Goal: Task Accomplishment & Management: Use online tool/utility

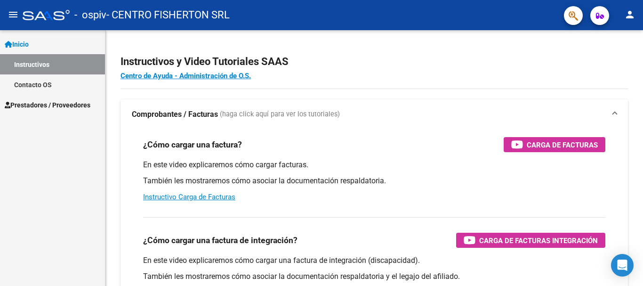
click at [20, 105] on span "Prestadores / Proveedores" at bounding box center [48, 105] width 86 height 10
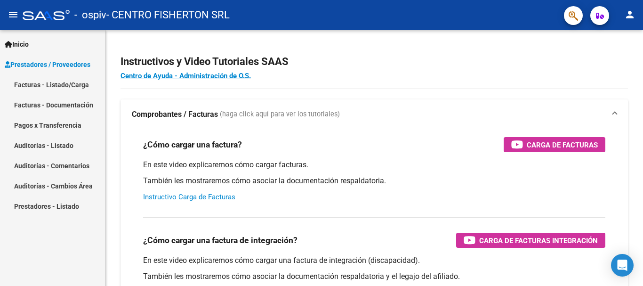
click at [76, 81] on link "Facturas - Listado/Carga" at bounding box center [52, 84] width 105 height 20
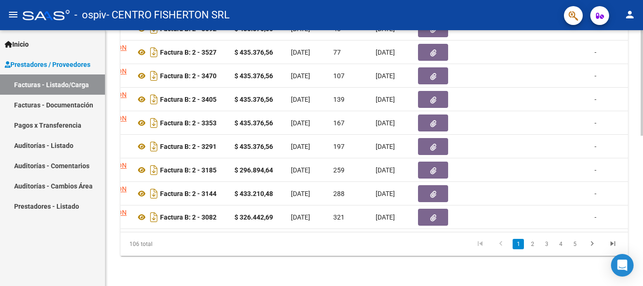
scroll to position [0, 314]
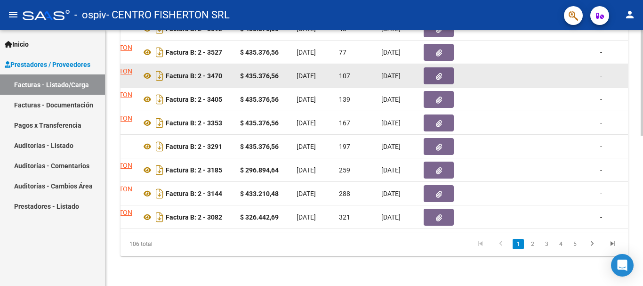
click at [439, 73] on icon "button" at bounding box center [439, 76] width 6 height 7
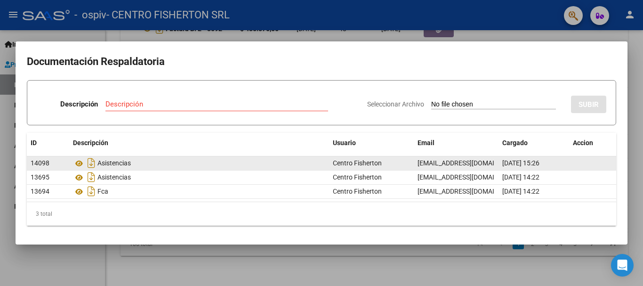
click at [124, 163] on div "Asistencias" at bounding box center [199, 162] width 252 height 15
click at [78, 162] on icon at bounding box center [79, 163] width 12 height 11
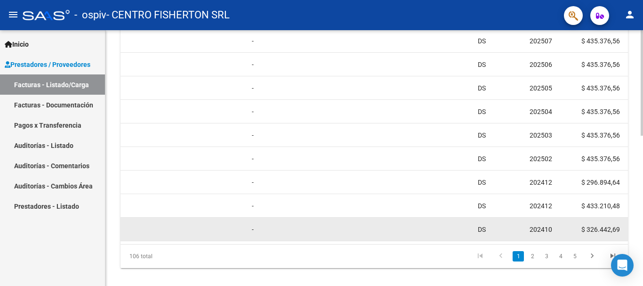
scroll to position [366, 0]
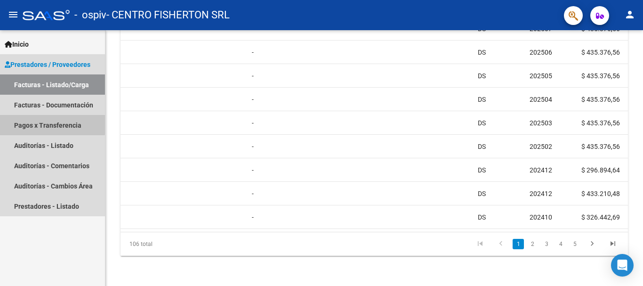
click at [48, 122] on link "Pagos x Transferencia" at bounding box center [52, 125] width 105 height 20
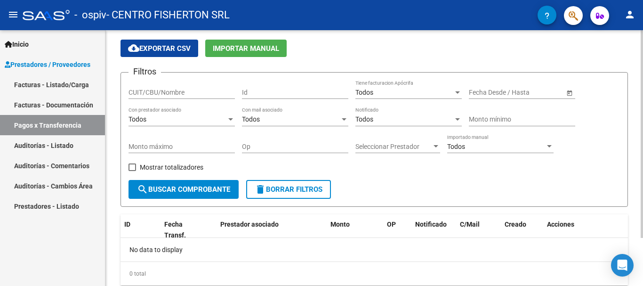
scroll to position [59, 0]
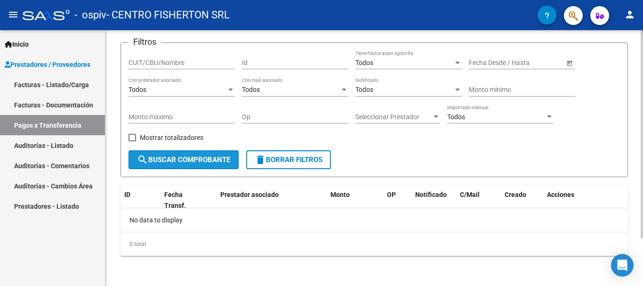
click at [190, 160] on span "search Buscar Comprobante" at bounding box center [183, 159] width 93 height 8
